Goal: Obtain resource: Obtain resource

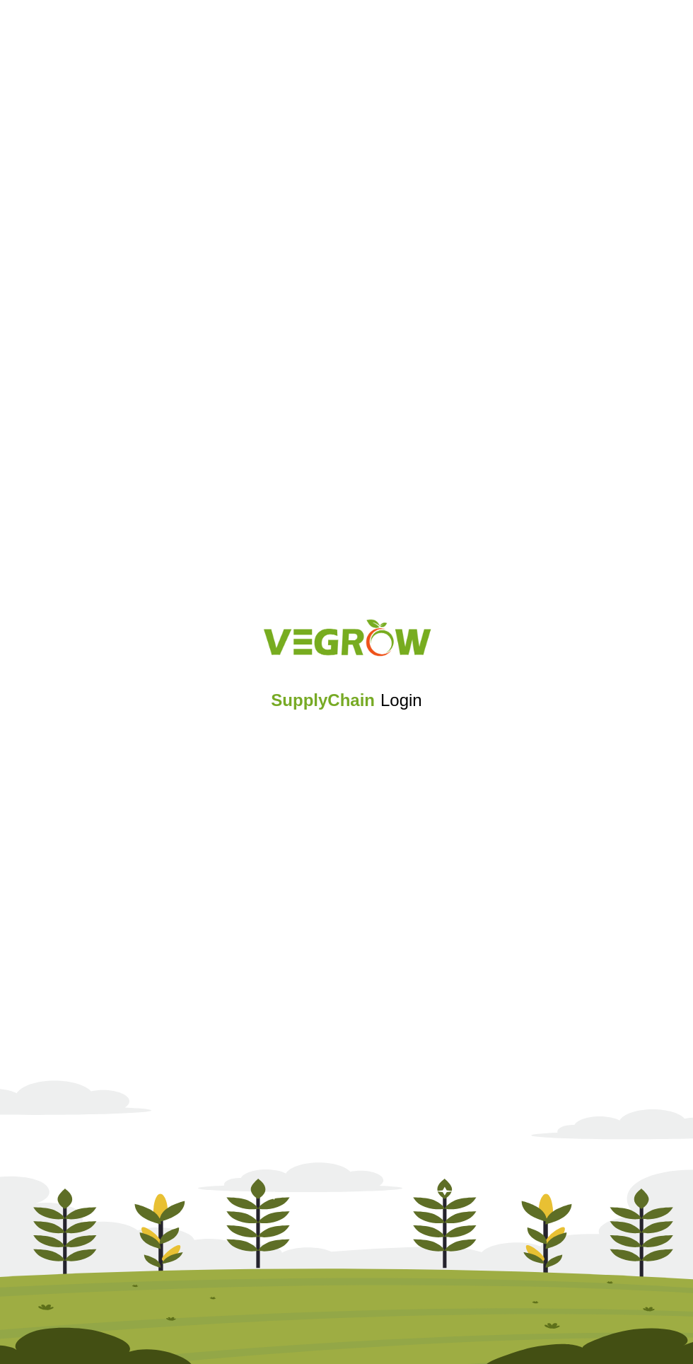
click at [383, 731] on iframe at bounding box center [347, 738] width 170 height 31
click at [393, 767] on div "SupplyChain Login" at bounding box center [346, 682] width 693 height 1364
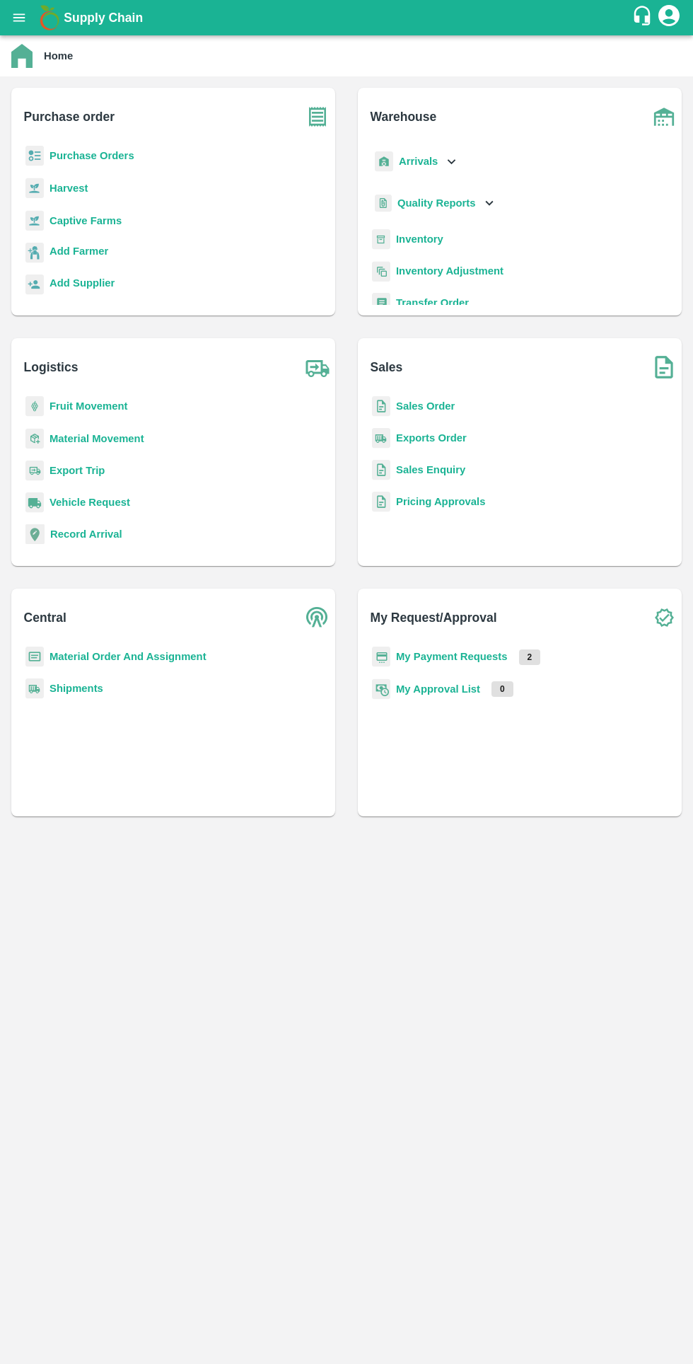
click at [470, 653] on b "My Payment Requests" at bounding box center [452, 656] width 112 height 11
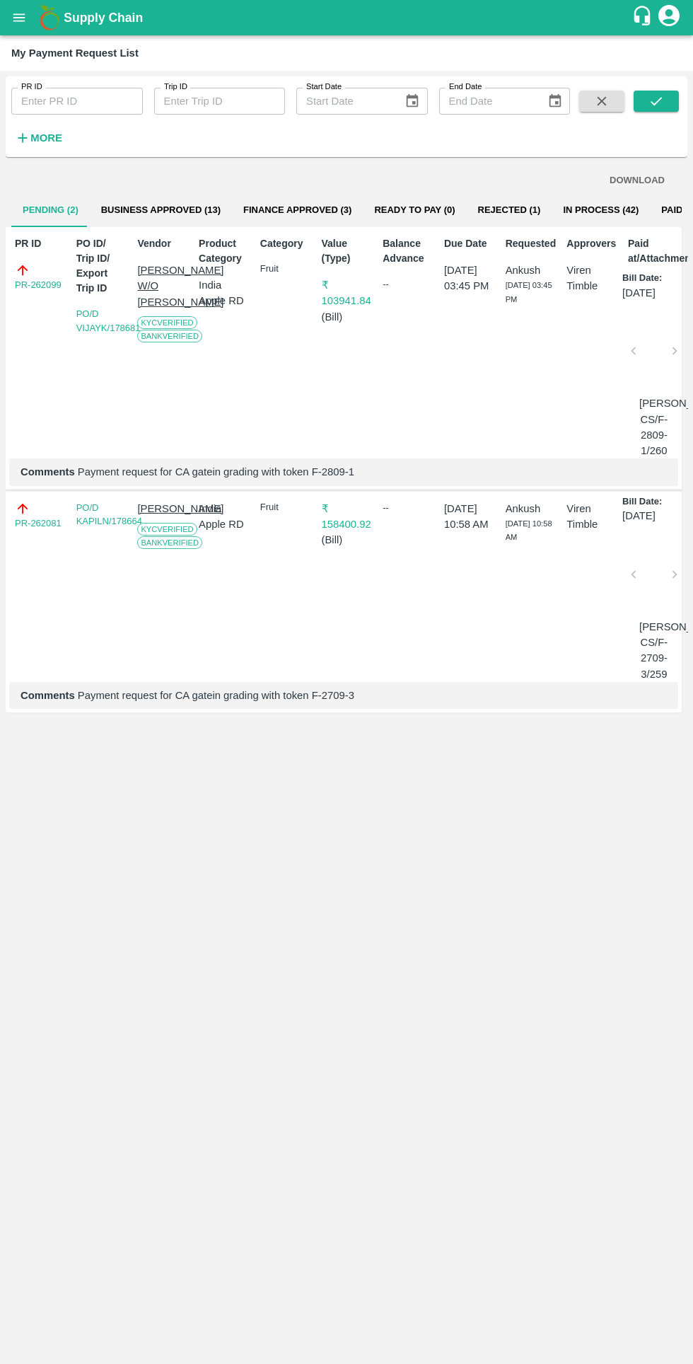
click at [47, 129] on h6 "More" at bounding box center [46, 138] width 32 height 18
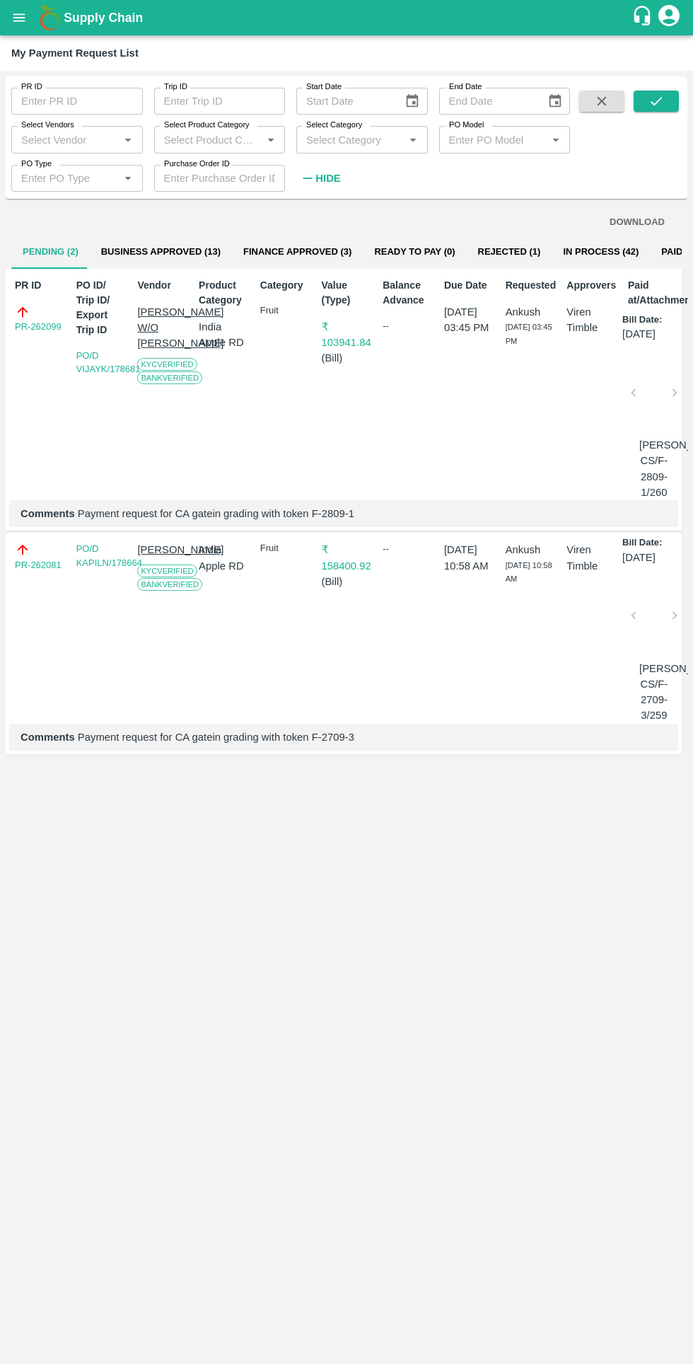
click at [64, 139] on input "Select Vendors" at bounding box center [66, 139] width 100 height 18
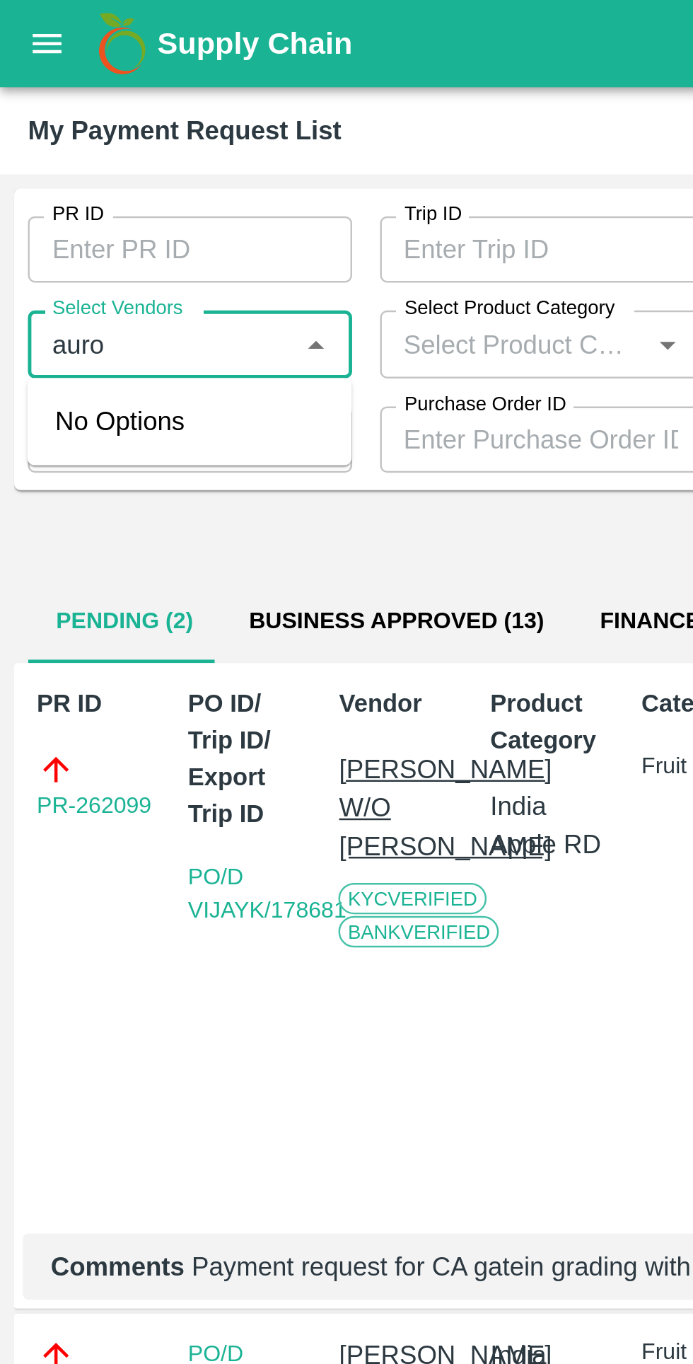
type input "auro"
click at [238, 214] on div "DOWNLOAD" at bounding box center [347, 222] width 648 height 25
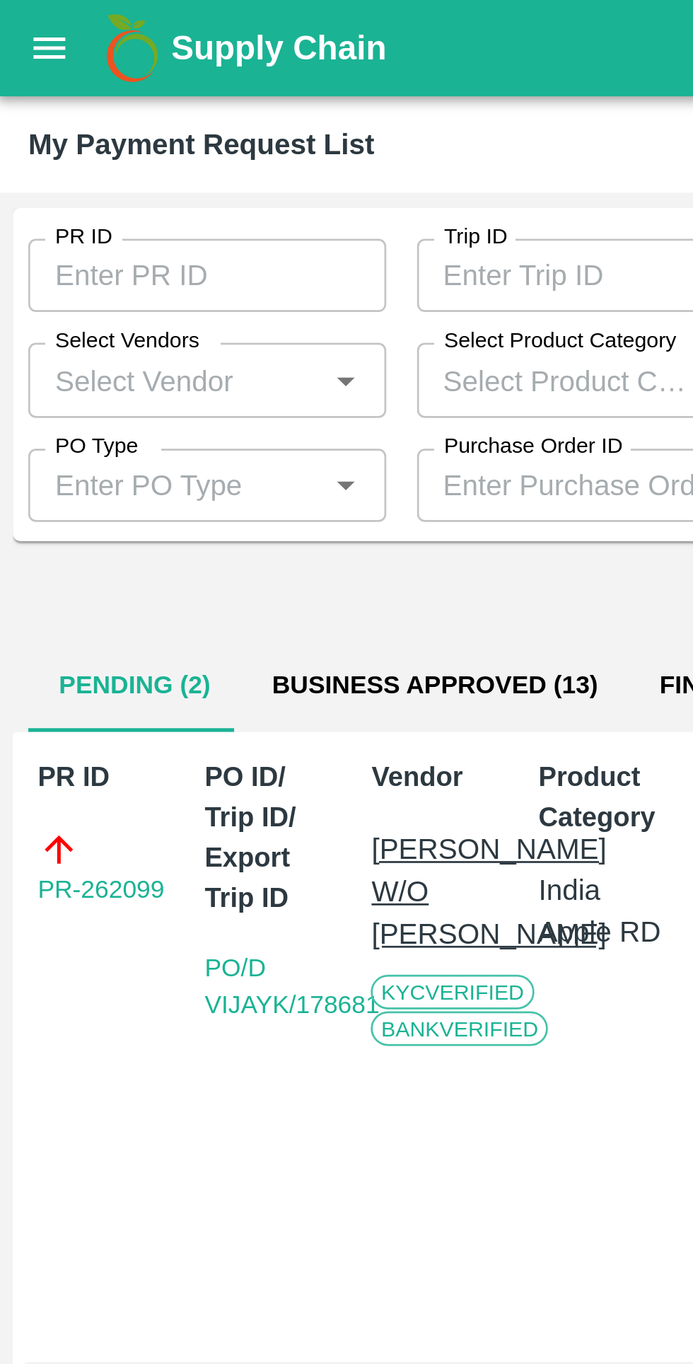
click at [109, 177] on input "PO Type" at bounding box center [66, 178] width 100 height 18
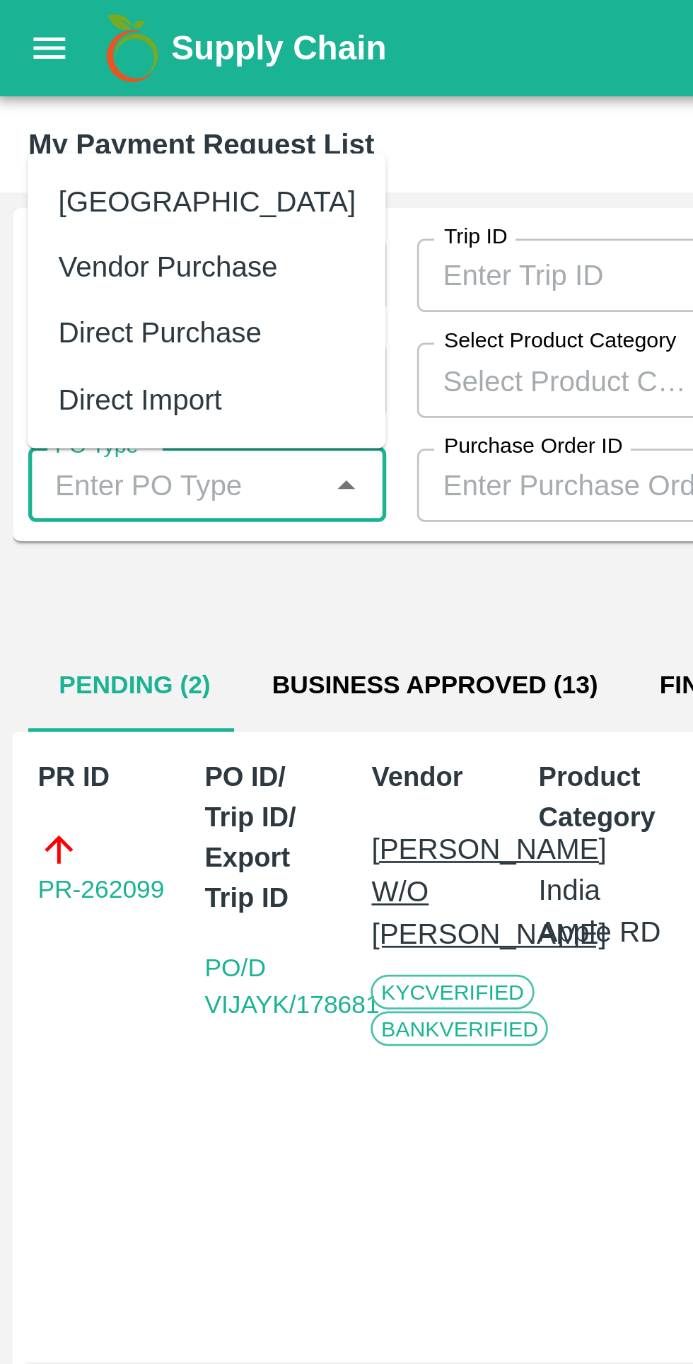
click at [128, 178] on icon "Close" at bounding box center [128, 178] width 6 height 4
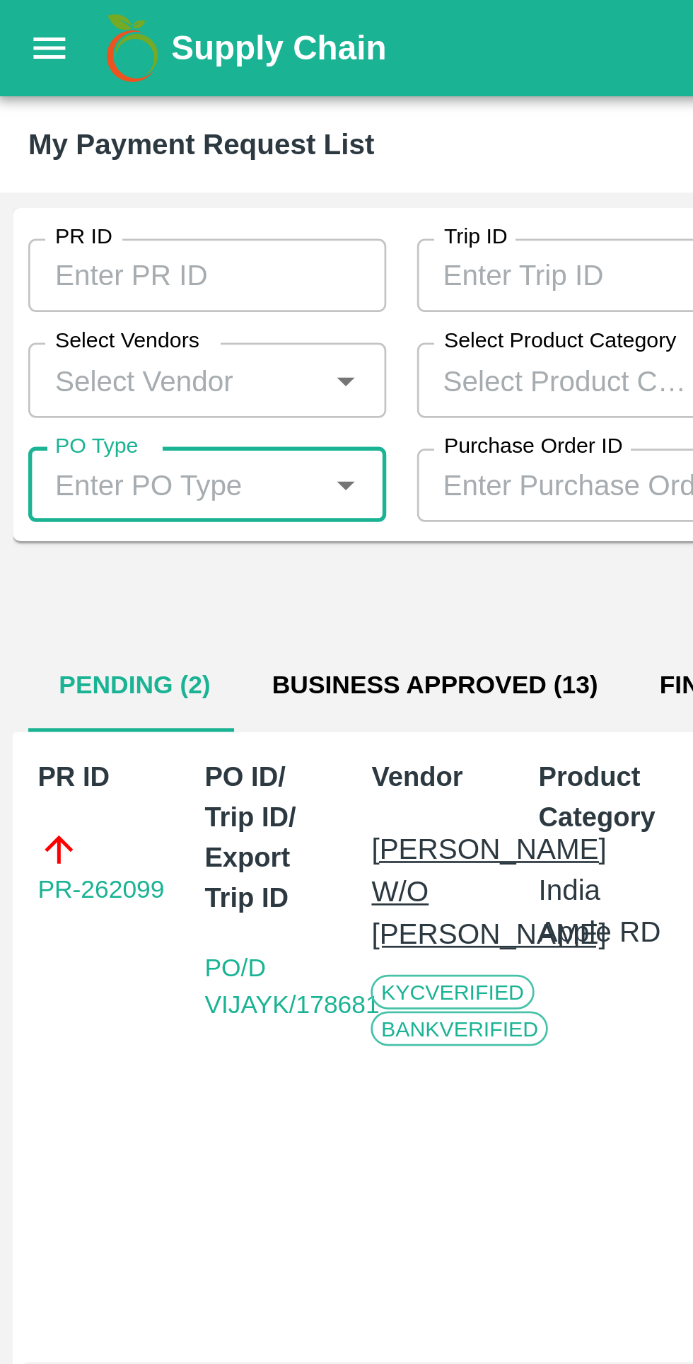
click at [195, 175] on input "Purchase Order ID" at bounding box center [220, 178] width 132 height 27
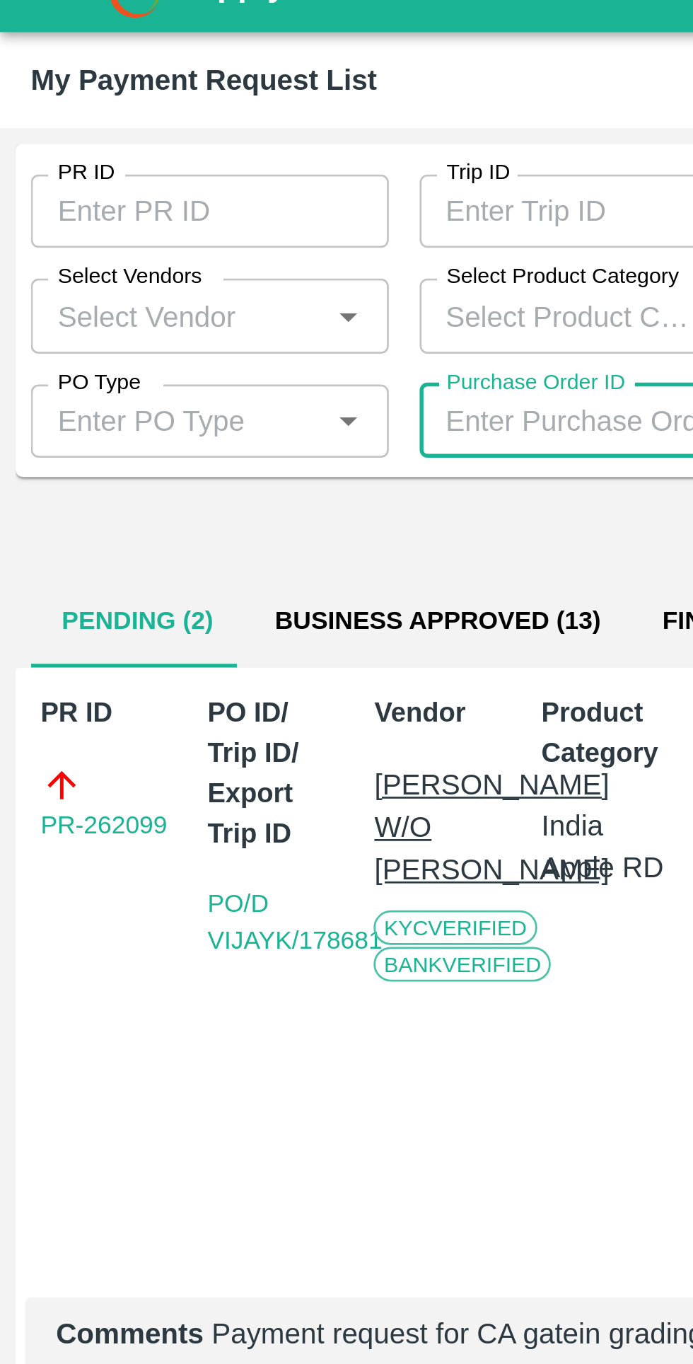
scroll to position [0, 10]
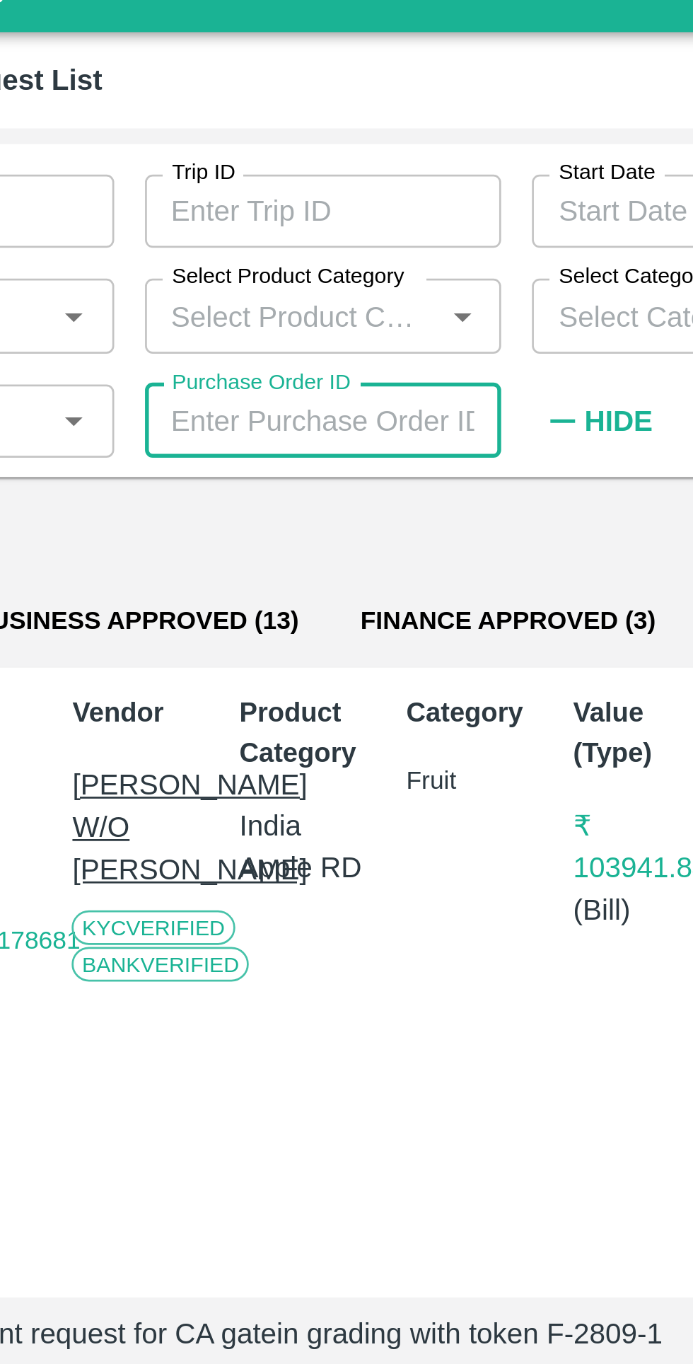
click at [230, 175] on input "Purchase Order ID" at bounding box center [220, 178] width 132 height 27
click at [249, 176] on input "176" at bounding box center [220, 178] width 132 height 27
type input "176977"
click at [299, 215] on div "DOWNLOAD" at bounding box center [337, 222] width 648 height 25
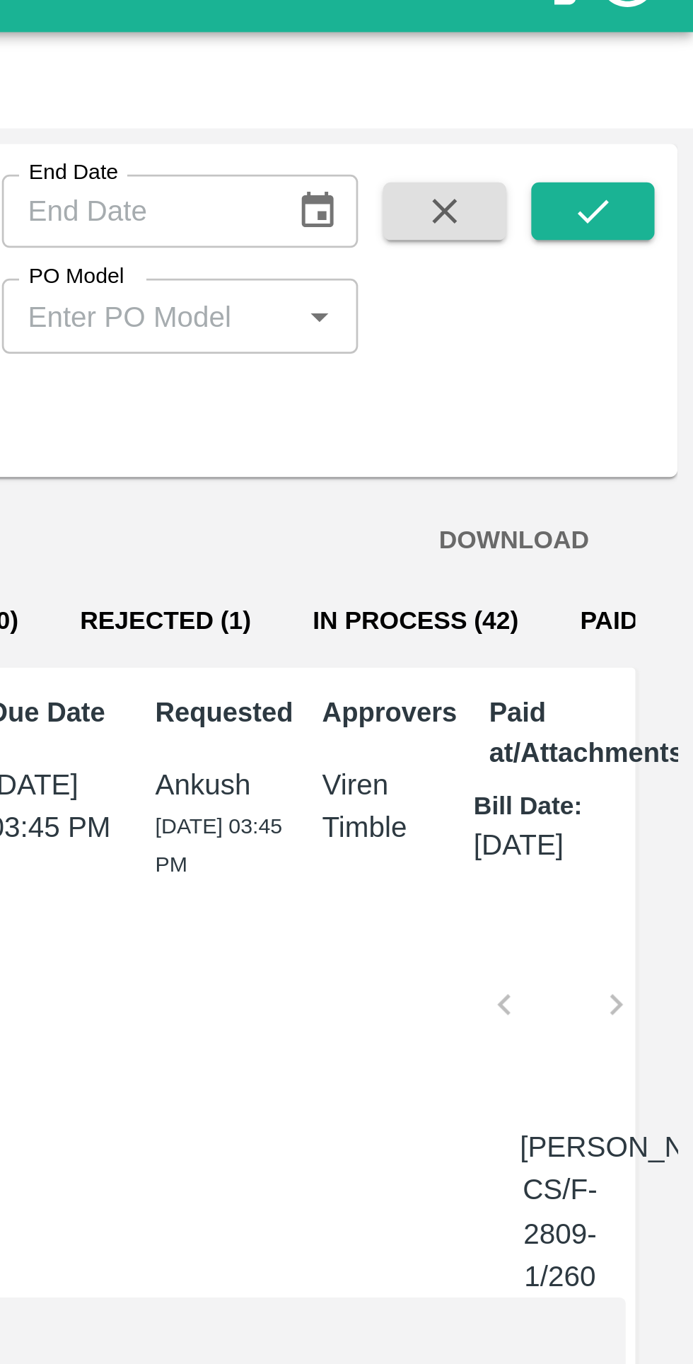
click at [664, 95] on icon "submit" at bounding box center [657, 101] width 16 height 16
